Goal: Find contact information: Find contact information

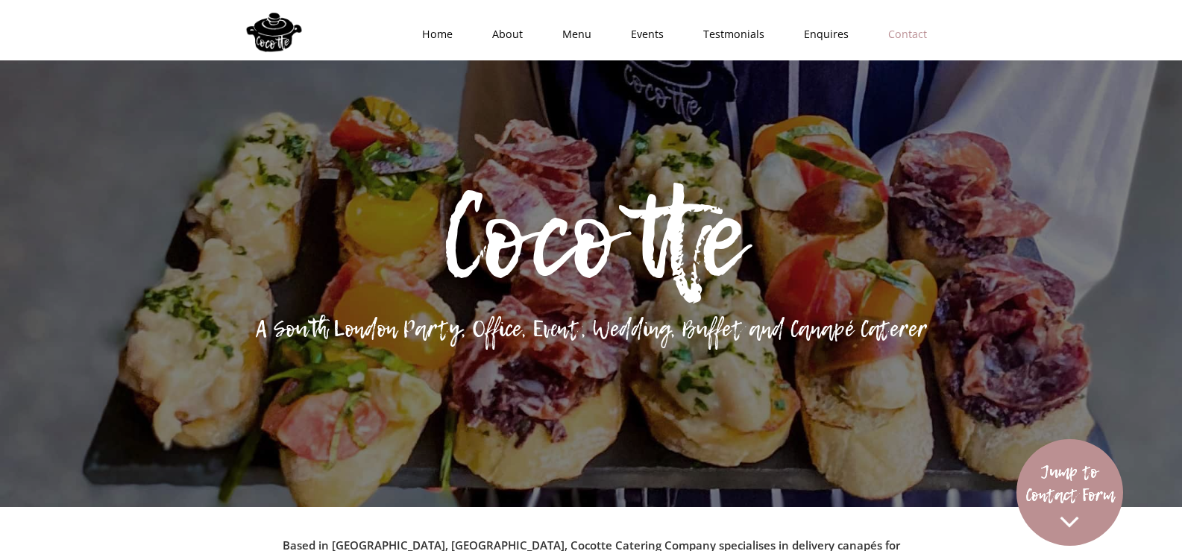
click at [899, 33] on link "Contact" at bounding box center [903, 34] width 78 height 45
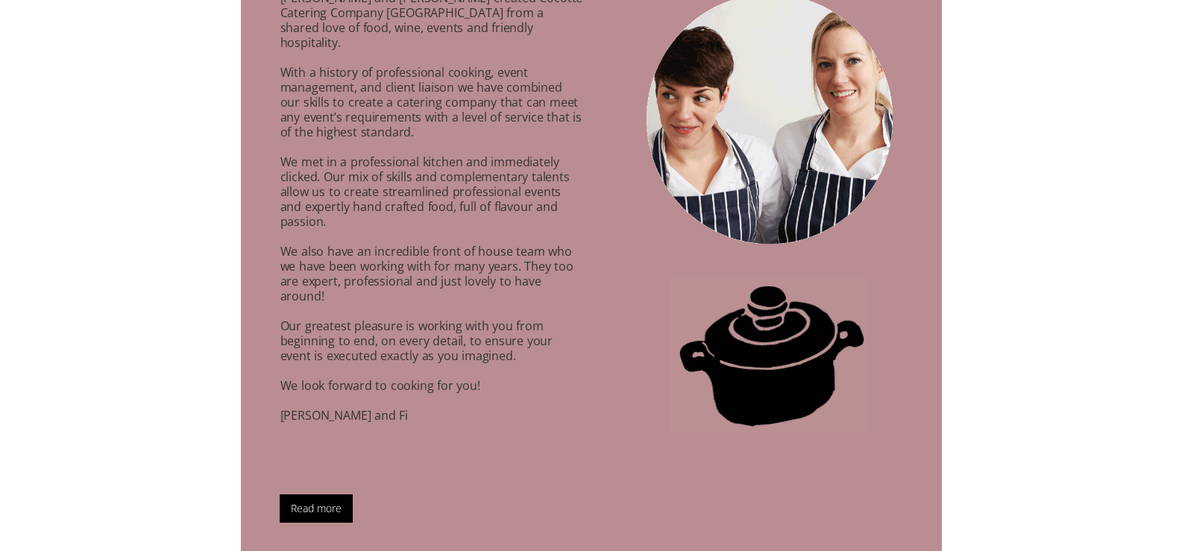
scroll to position [934, 0]
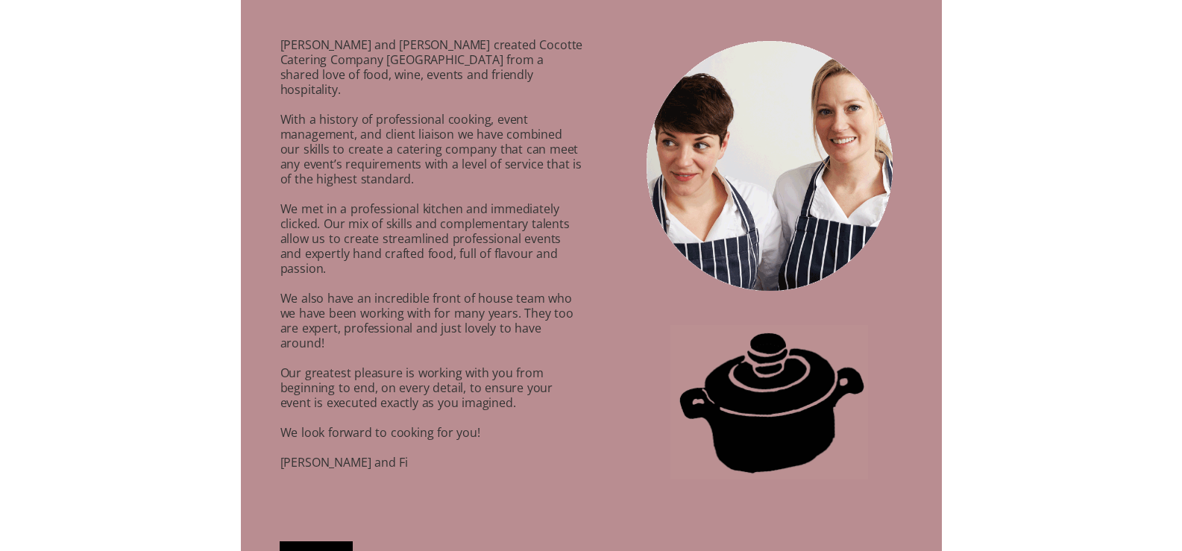
click at [308, 542] on link "Read more" at bounding box center [316, 556] width 73 height 28
drag, startPoint x: 390, startPoint y: 46, endPoint x: 471, endPoint y: 46, distance: 81.3
click at [471, 46] on p "Anna Caldicott and Fiona Cochrane created Cocotte Catering Company London from …" at bounding box center [413, 266] width 345 height 492
copy p "Fiona Cochrane"
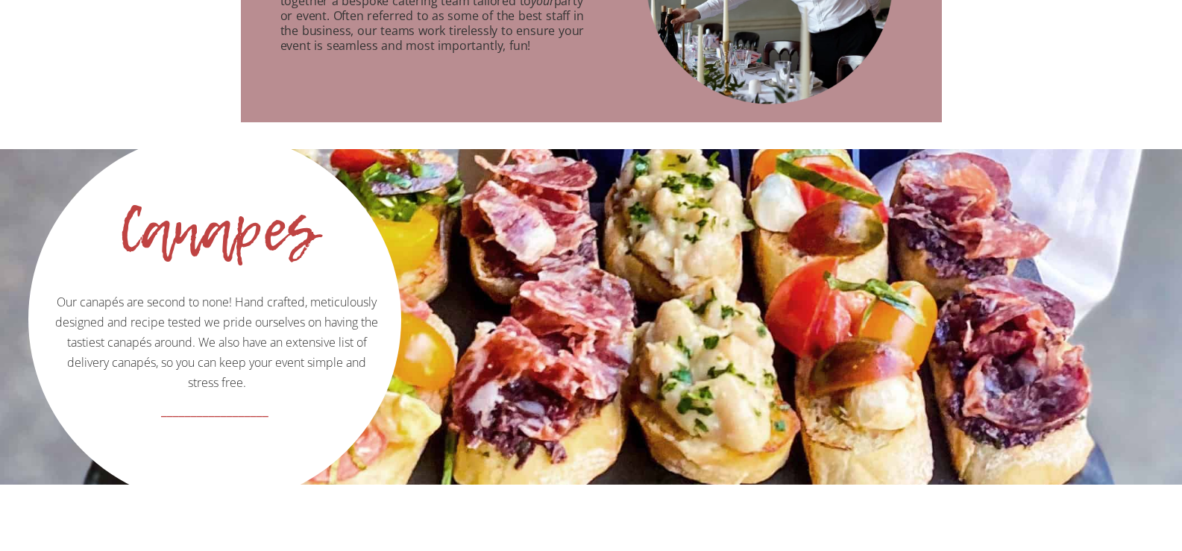
scroll to position [1829, 0]
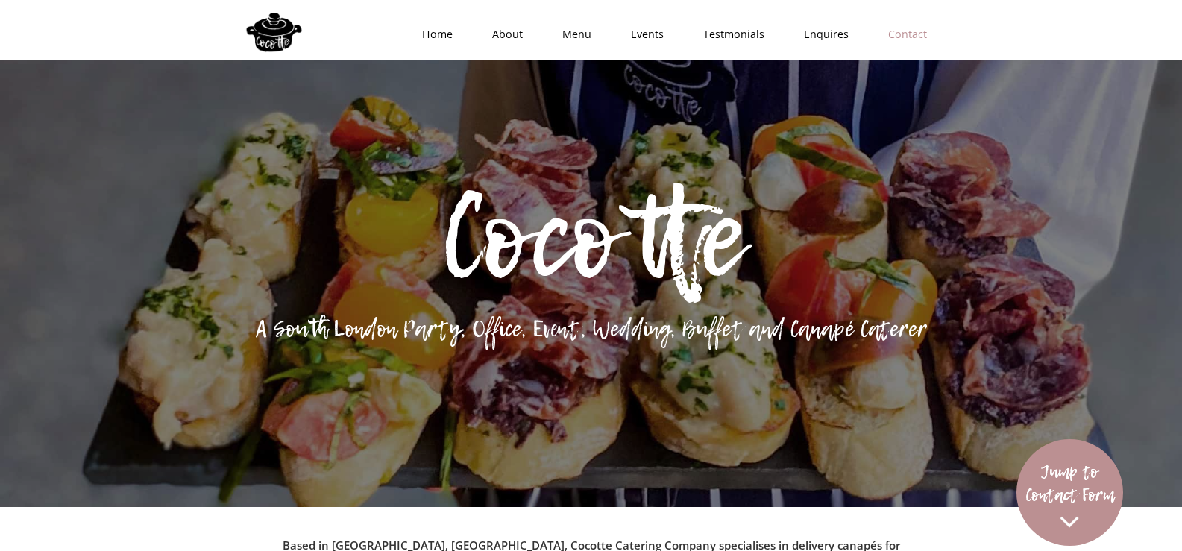
click at [903, 33] on link "Contact" at bounding box center [903, 34] width 78 height 45
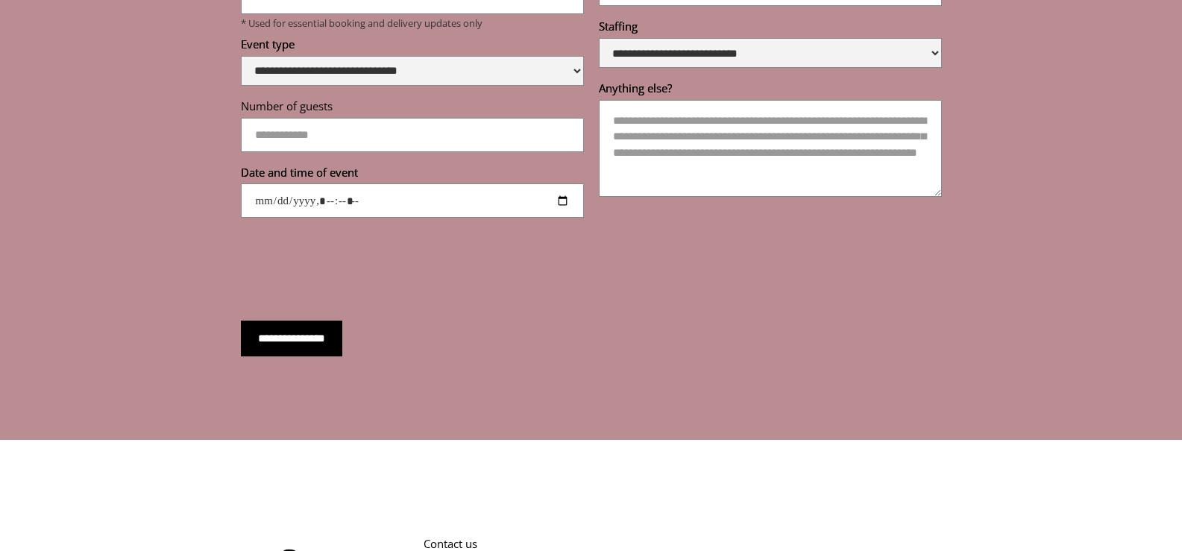
scroll to position [5335, 0]
